Goal: Check status: Check status

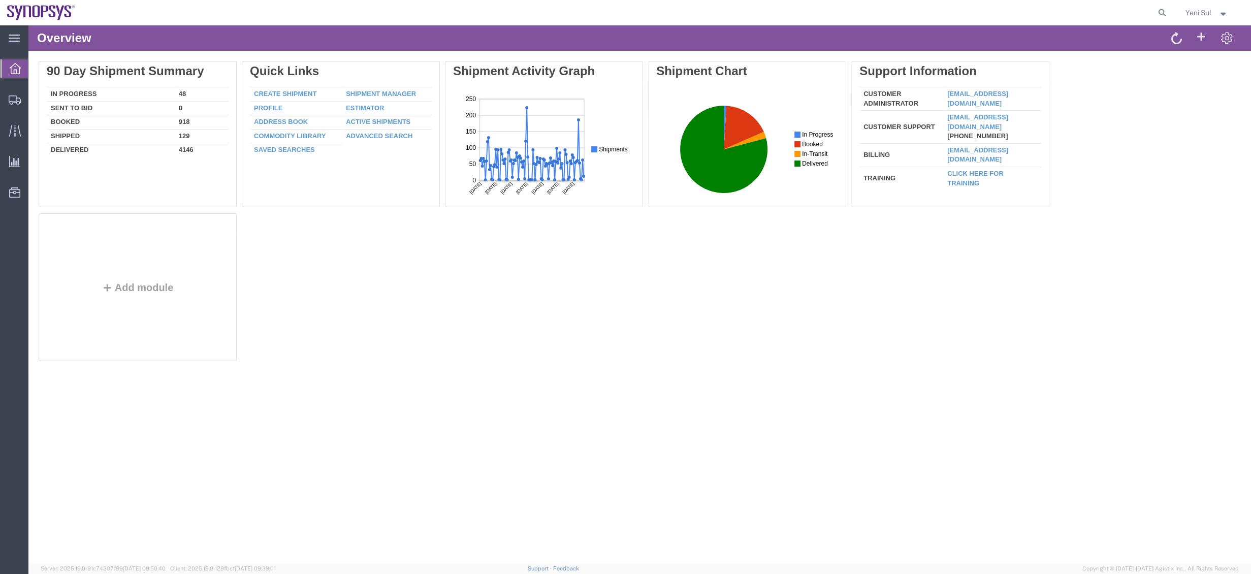
click at [625, 319] on div "Delete 90 Day Shipment Summary In Progress 48 Sent To Bid 0 Booked 918 Shipped …" at bounding box center [640, 213] width 1202 height 305
click at [1162, 14] on icon at bounding box center [1162, 13] width 14 height 14
click at [1048, 29] on div "Overview" at bounding box center [639, 37] width 1222 height 25
click at [1050, 25] on html "Overview Delete 90 Day Shipment Summary In Progress 48 Sent To Bid 0 Booked 918…" at bounding box center [639, 294] width 1222 height 538
click at [1150, 9] on agx-global-search at bounding box center [1007, 12] width 325 height 25
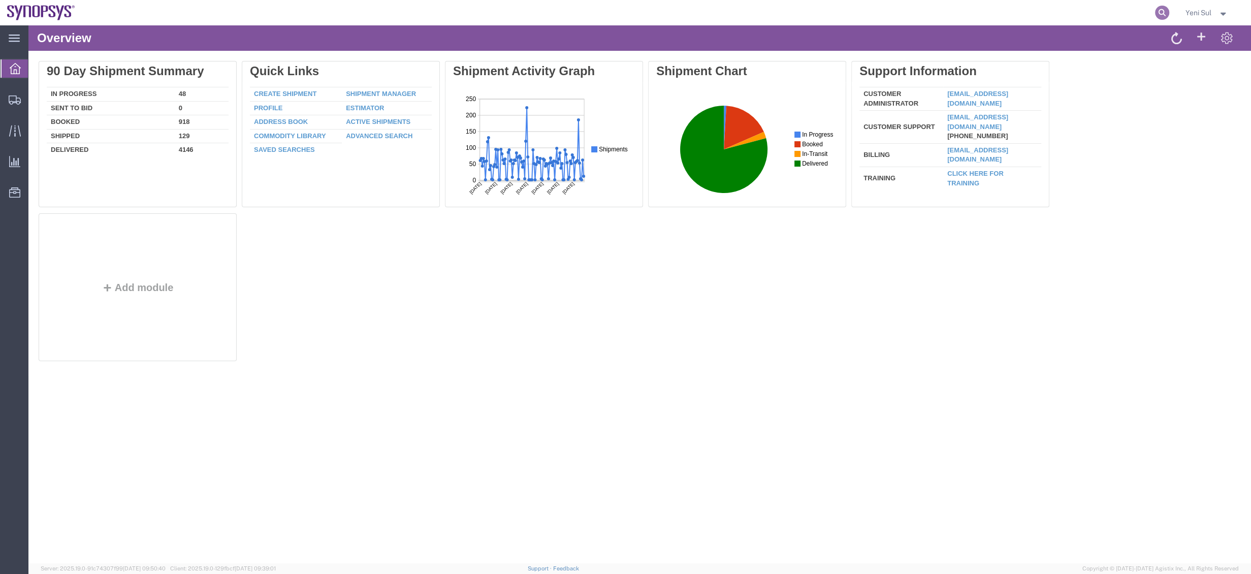
click at [1158, 13] on icon at bounding box center [1162, 13] width 14 height 14
click at [1155, 10] on input "search" at bounding box center [1163, 13] width 16 height 24
paste input "56825423"
type input "56825423"
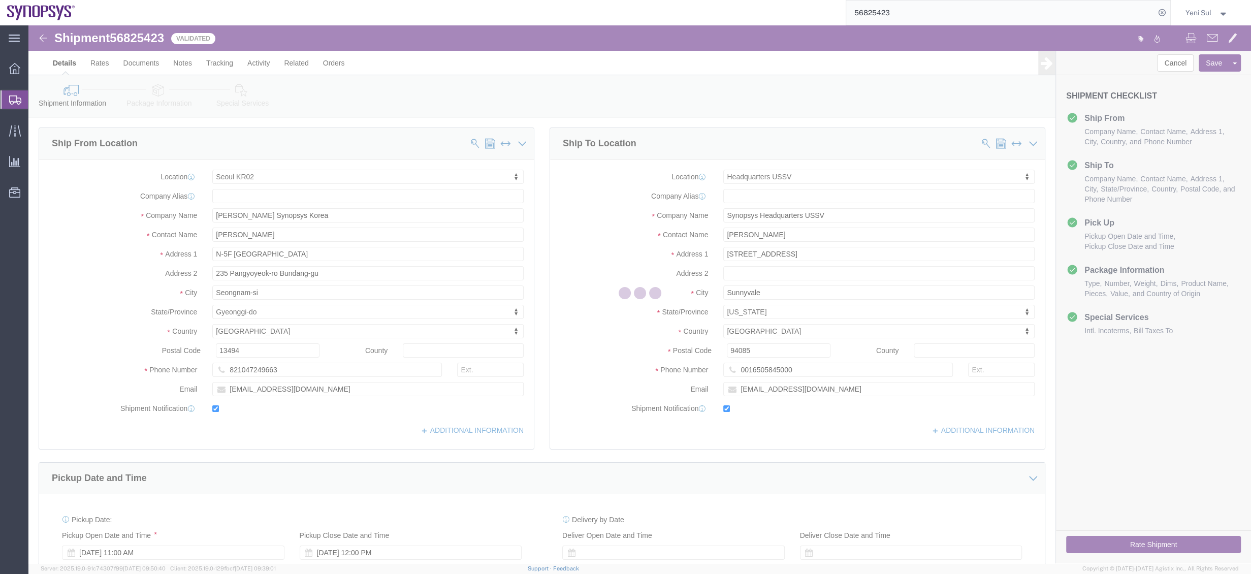
select select "63142"
select select "63204"
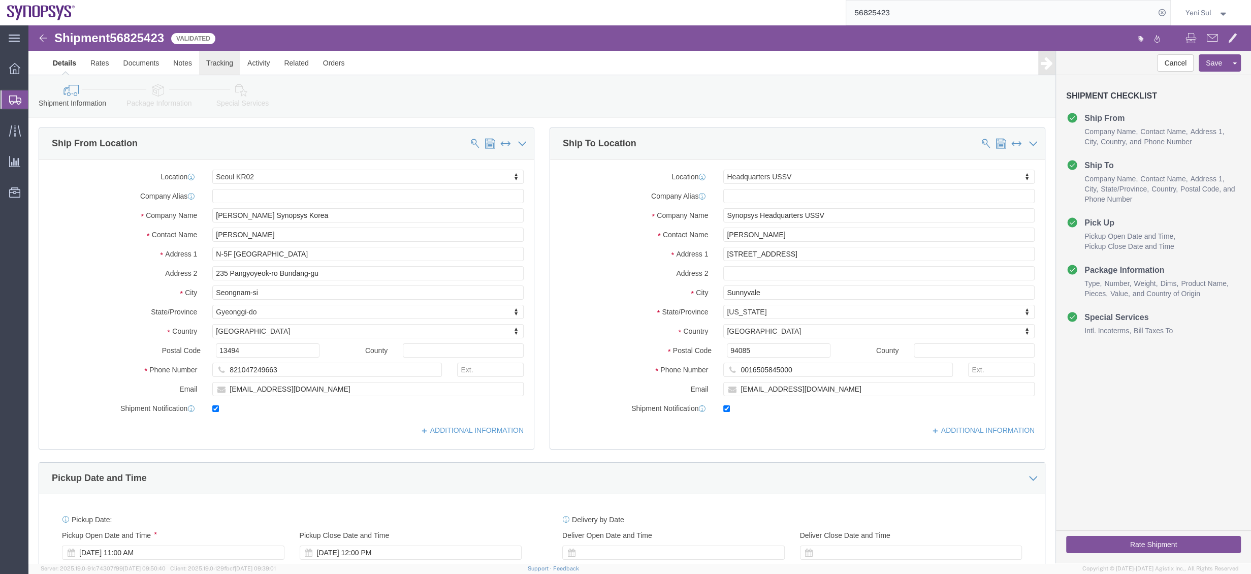
click link "Tracking"
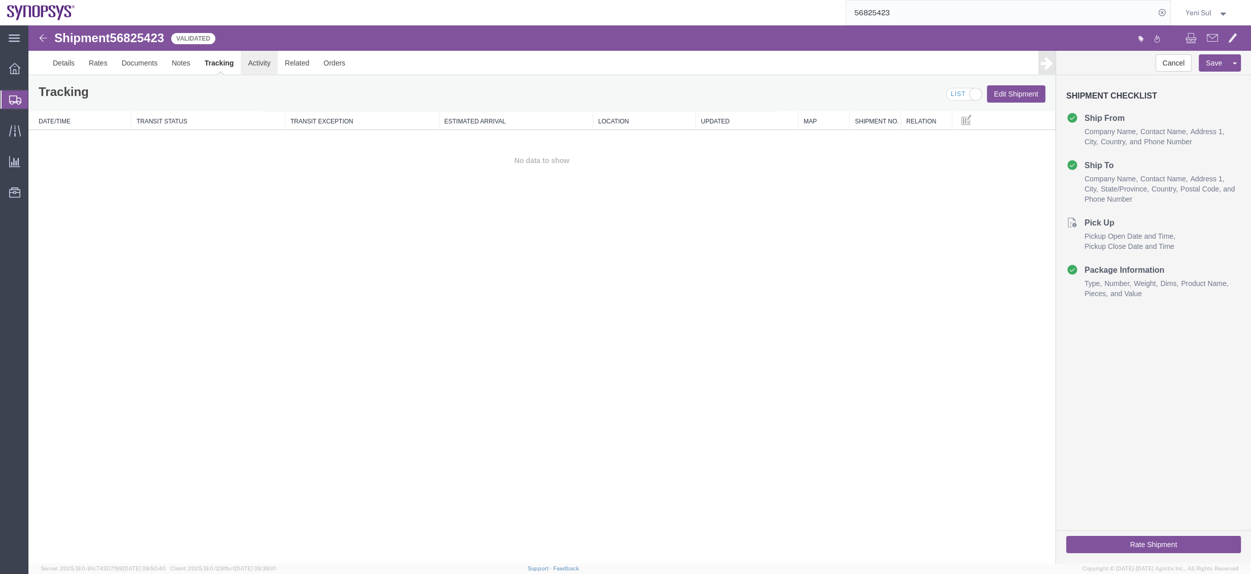
click at [251, 54] on link "Activity" at bounding box center [259, 63] width 37 height 24
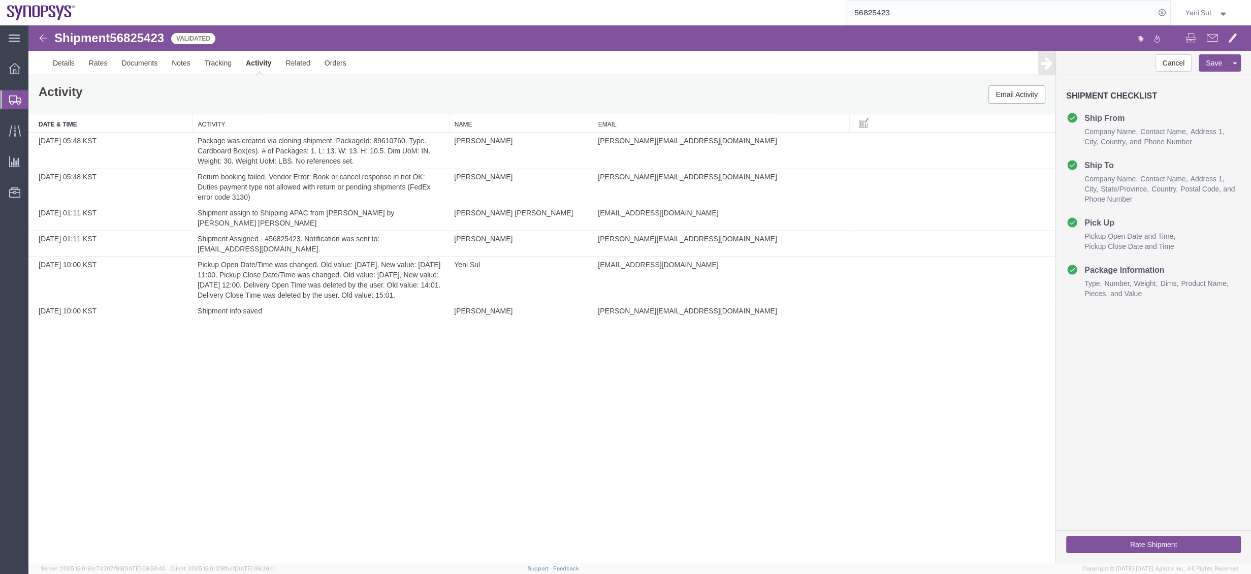
click at [579, 444] on div "Shipment 56825423 6 of 6 Validated Details Rates Documents Notes Tracking Activ…" at bounding box center [639, 294] width 1222 height 538
click at [465, 451] on div "Shipment 56825423 6 of 6 Validated Details Rates Documents Notes Tracking Activ…" at bounding box center [639, 294] width 1222 height 538
click at [207, 70] on link "Tracking" at bounding box center [218, 63] width 41 height 24
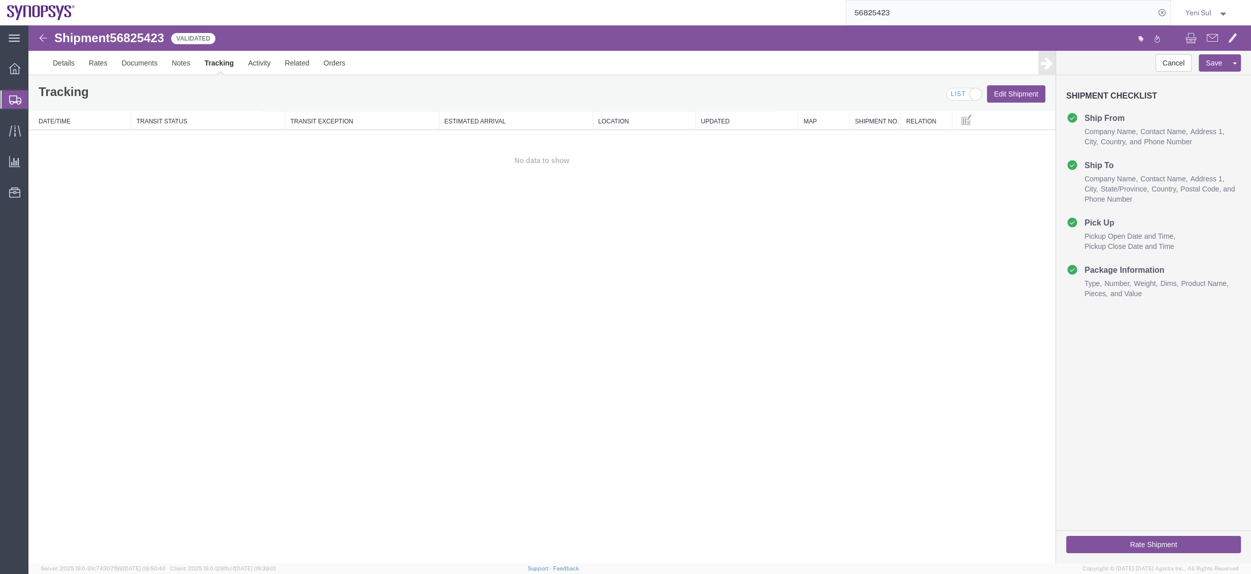
click at [670, 347] on div "Shipment 56825423 0 of 0 Validated Details Rates Documents Notes Tracking Activ…" at bounding box center [639, 294] width 1222 height 538
